Goal: Task Accomplishment & Management: Manage account settings

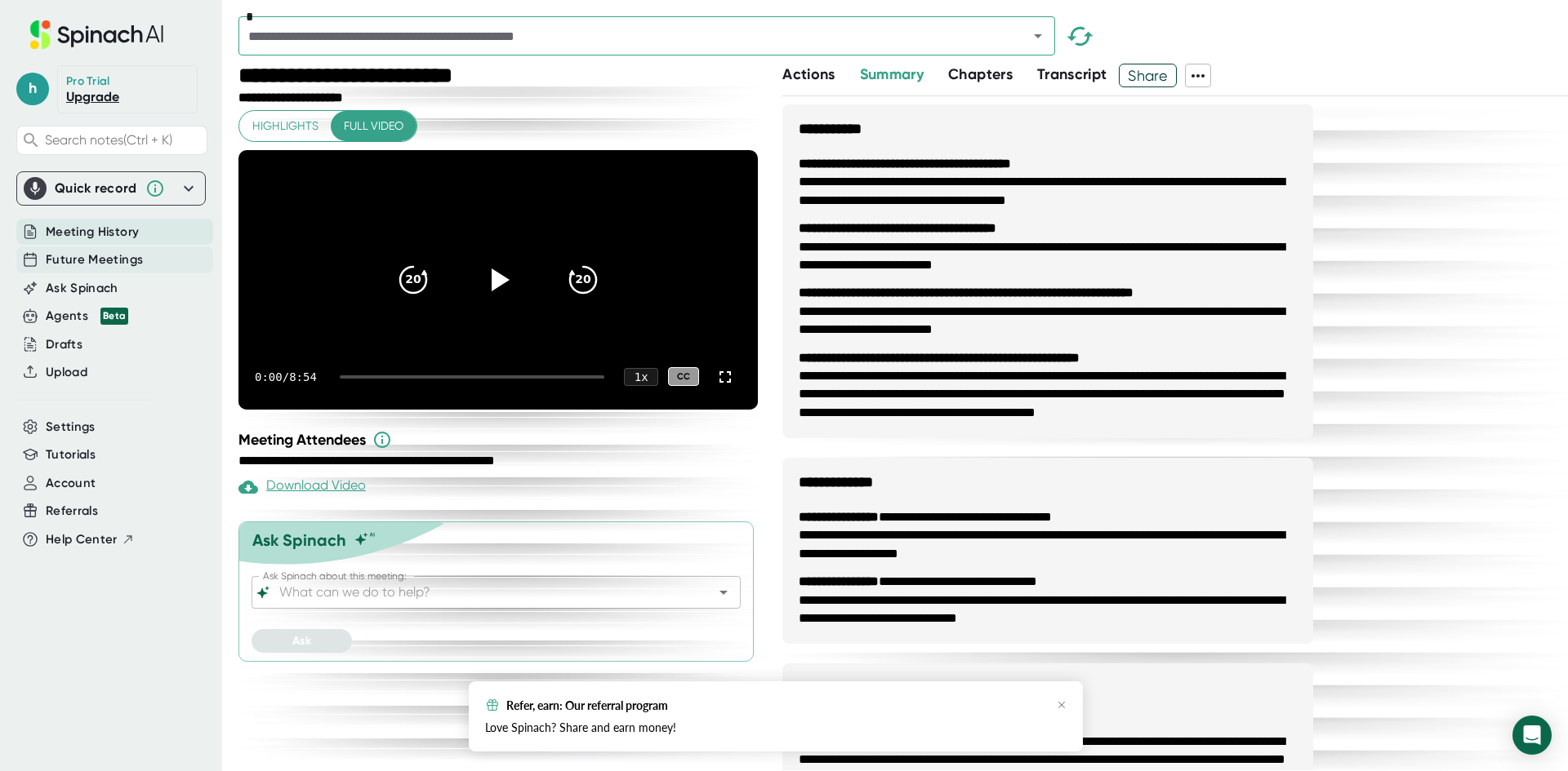
click at [67, 249] on div "Future Meetings" at bounding box center [114, 260] width 197 height 27
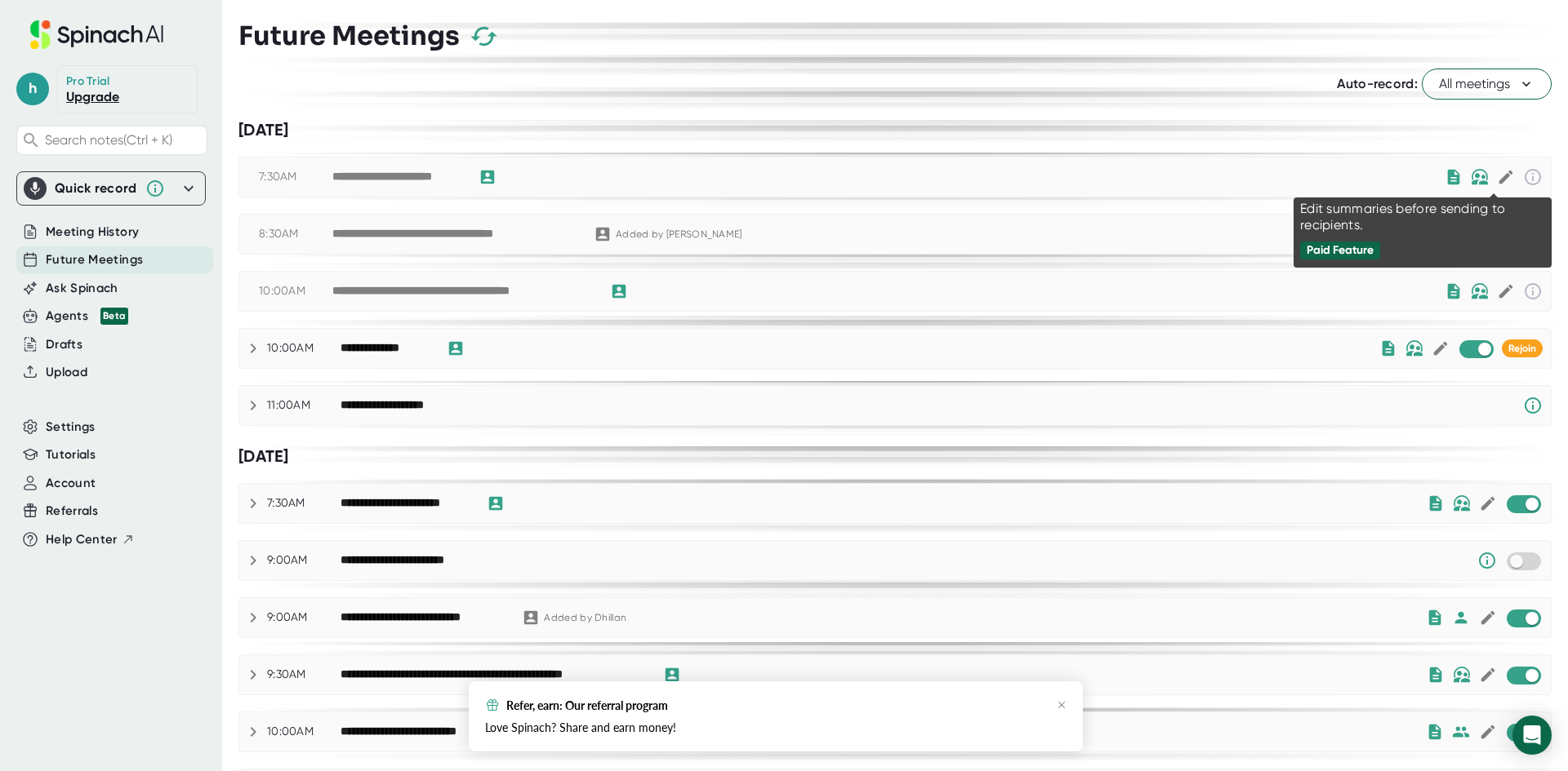
click at [1497, 177] on icon at bounding box center [1505, 177] width 18 height 18
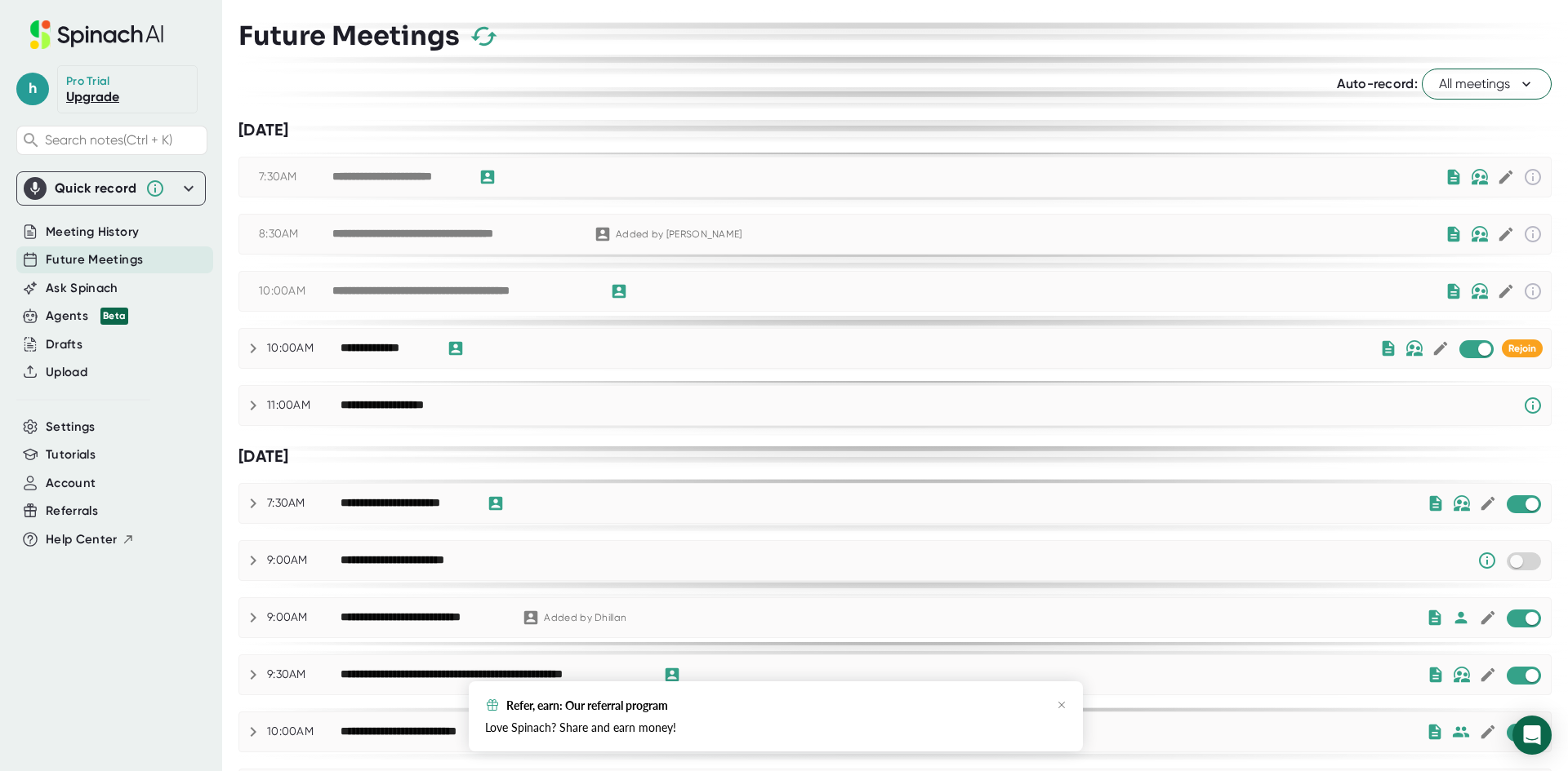
click at [1518, 86] on icon at bounding box center [1525, 84] width 16 height 16
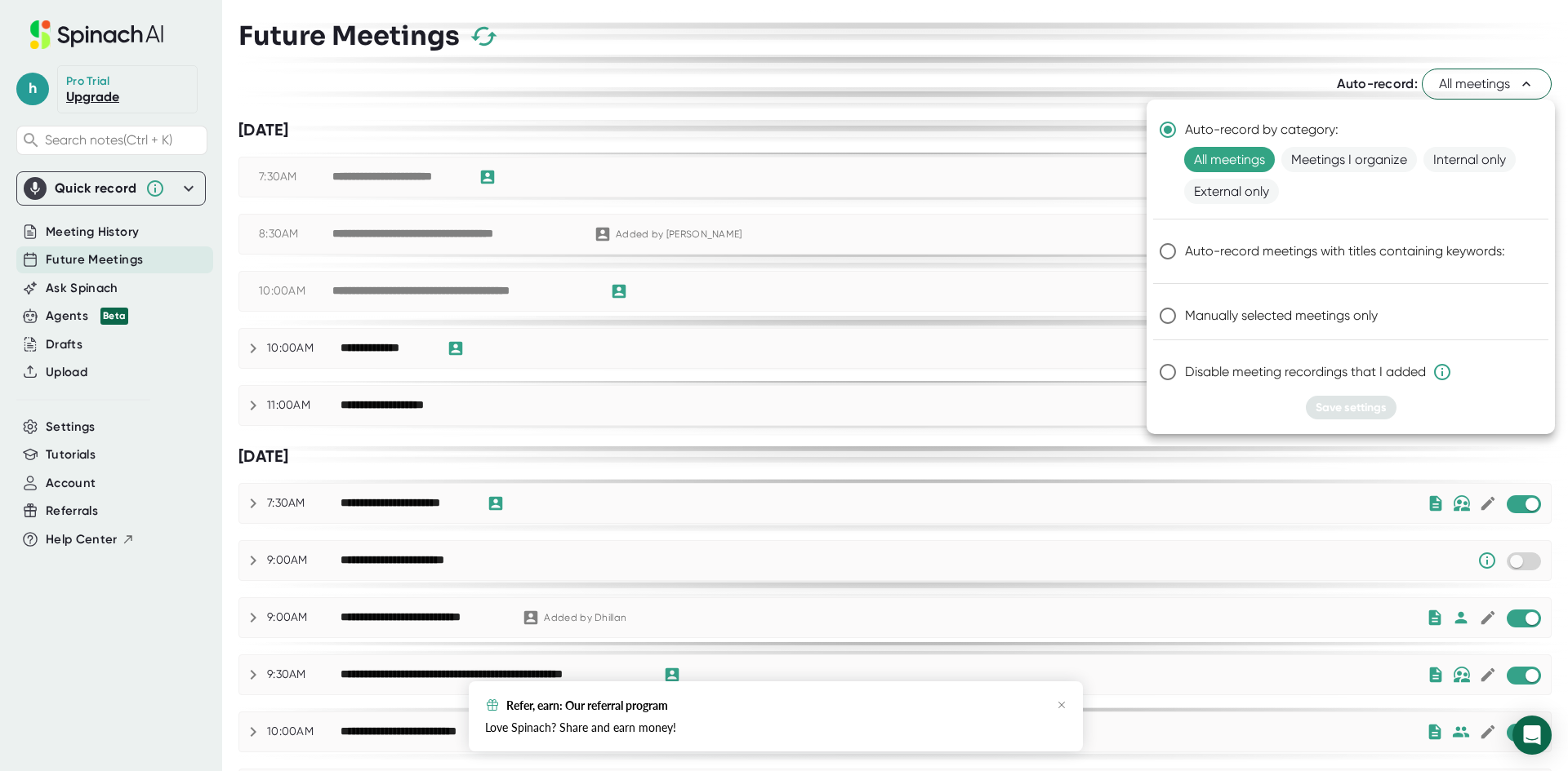
click at [1009, 72] on div at bounding box center [784, 385] width 1568 height 771
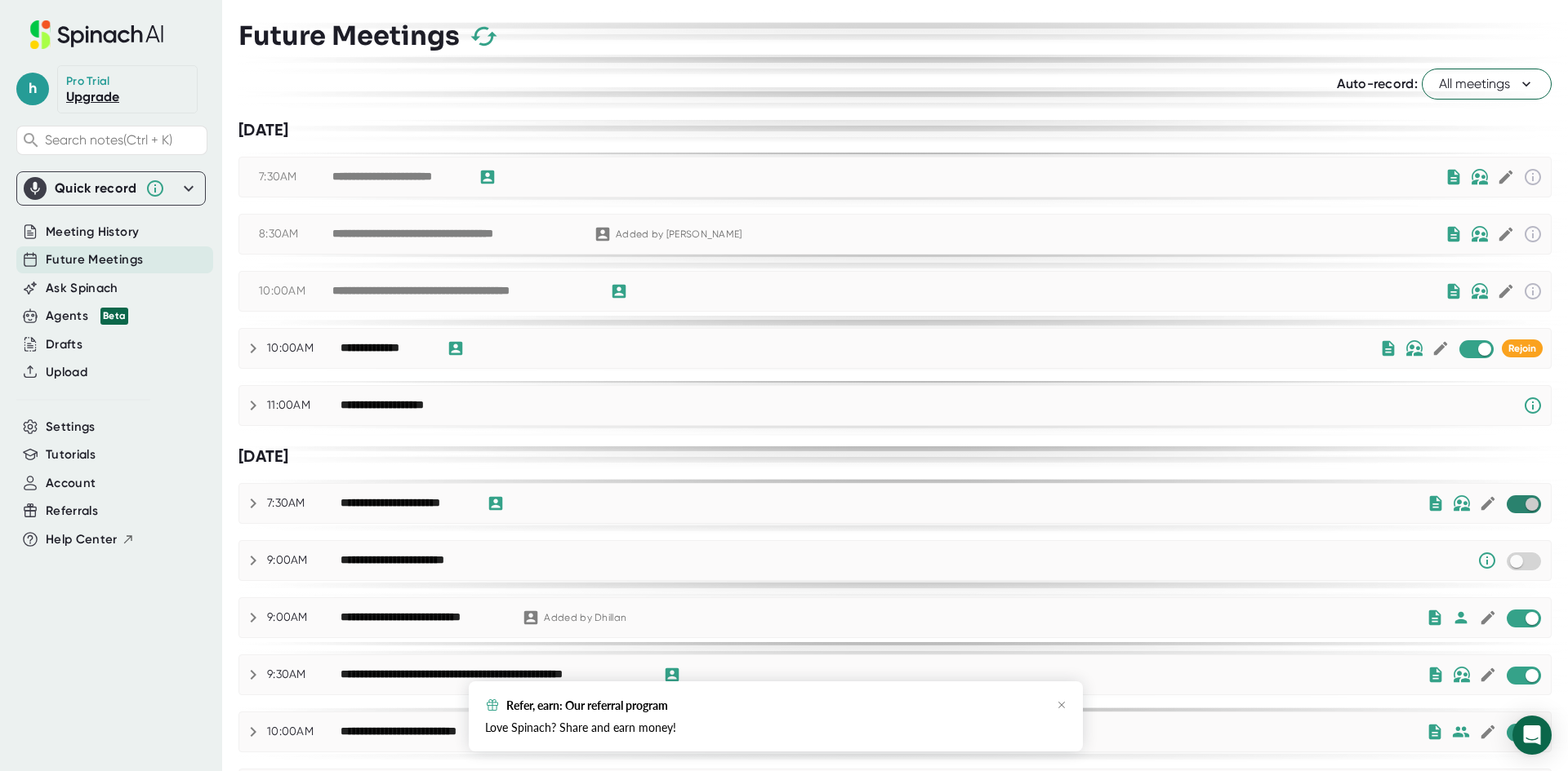
click at [1509, 503] on input "checkbox" at bounding box center [1531, 505] width 47 height 15
checkbox input "true"
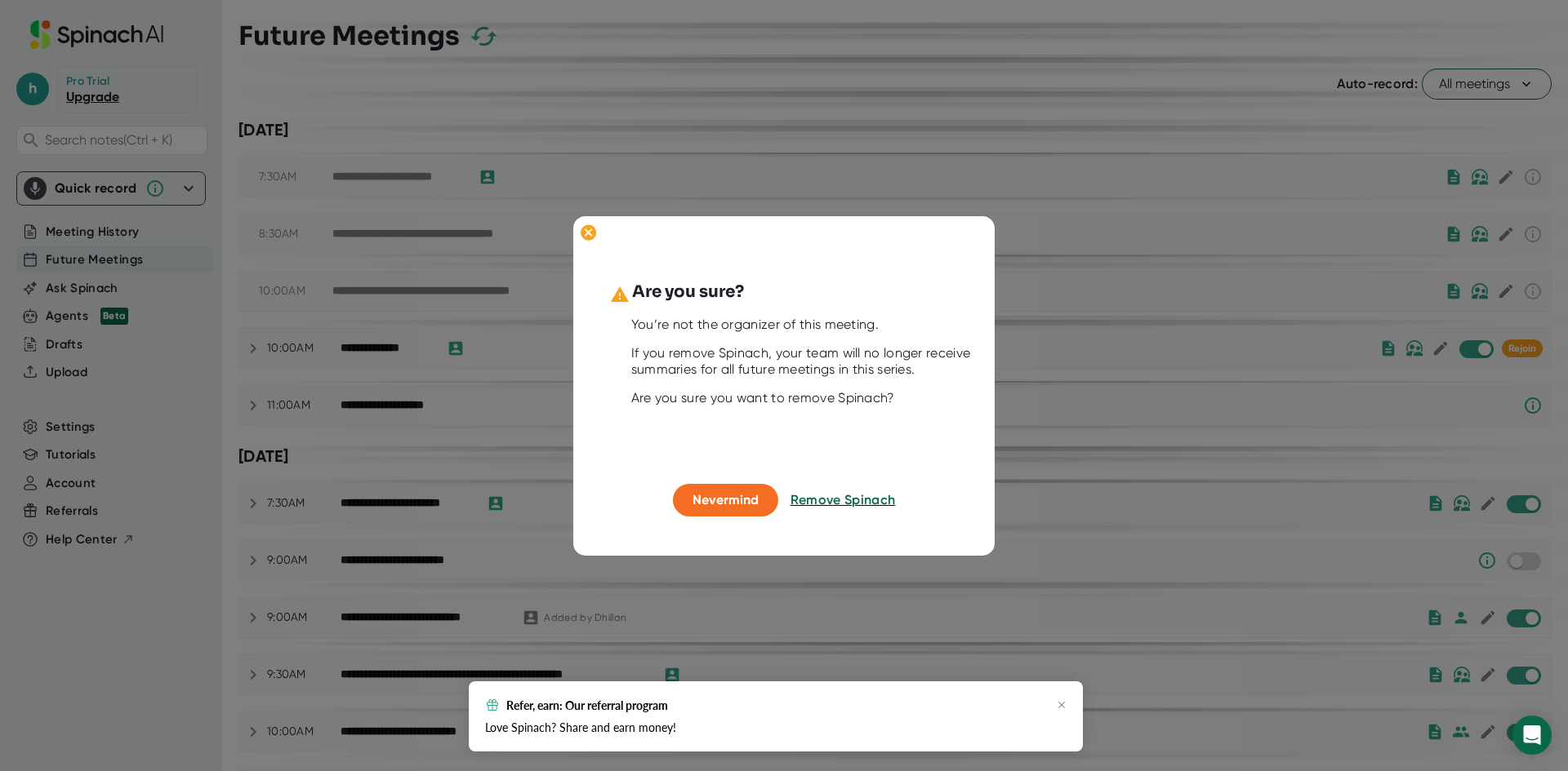
drag, startPoint x: 846, startPoint y: 497, endPoint x: 1060, endPoint y: 556, distance: 222.0
click at [846, 497] on span "Remove Spinach" at bounding box center [843, 500] width 106 height 16
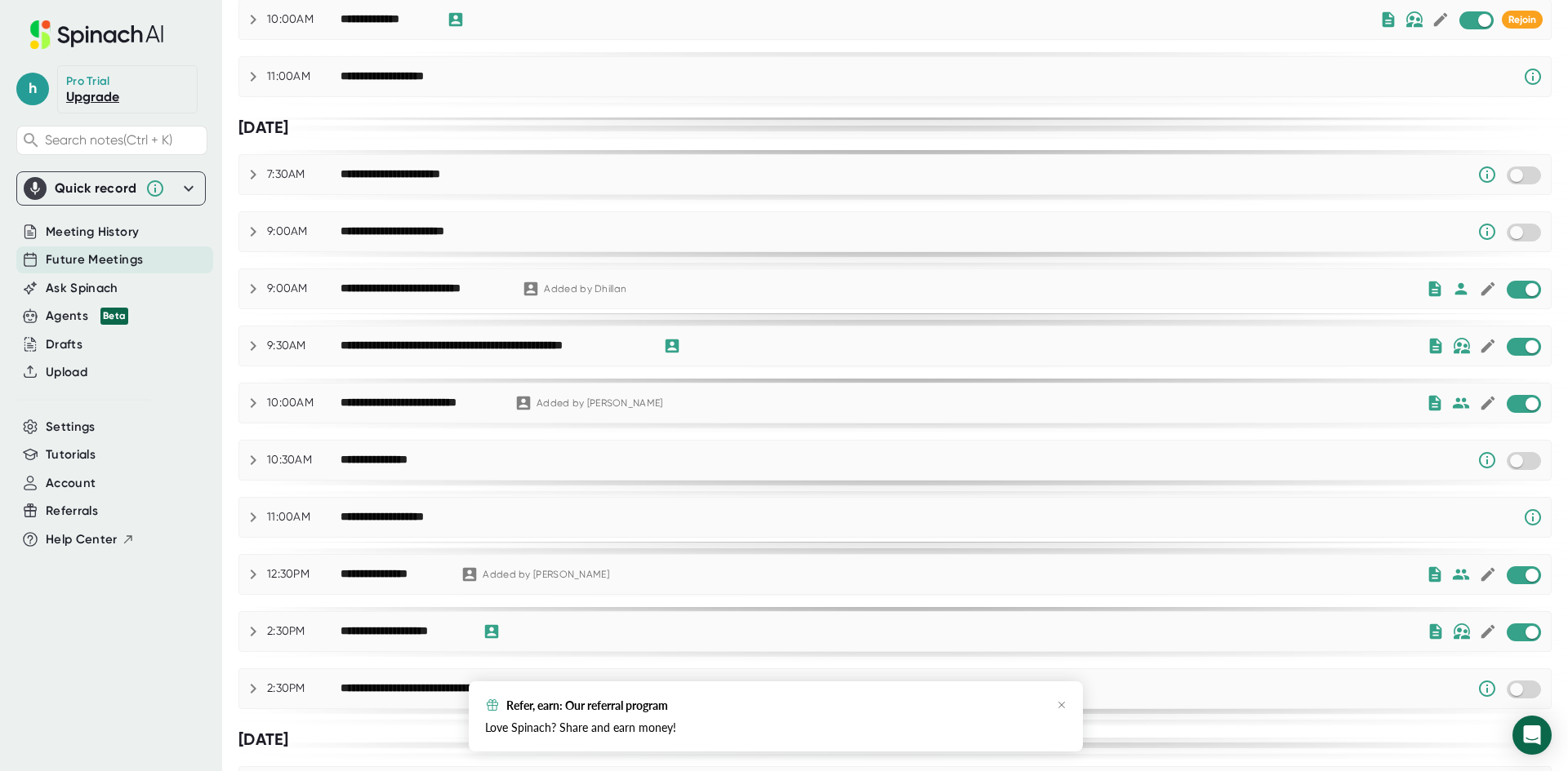
scroll to position [328, 0]
